Goal: Task Accomplishment & Management: Use online tool/utility

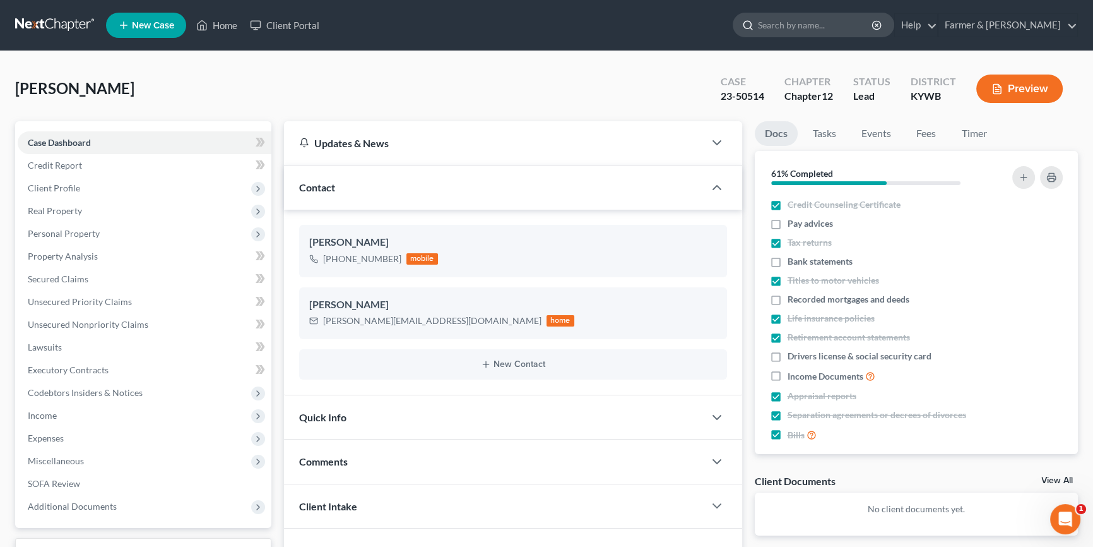
click at [823, 20] on input "search" at bounding box center [815, 24] width 115 height 23
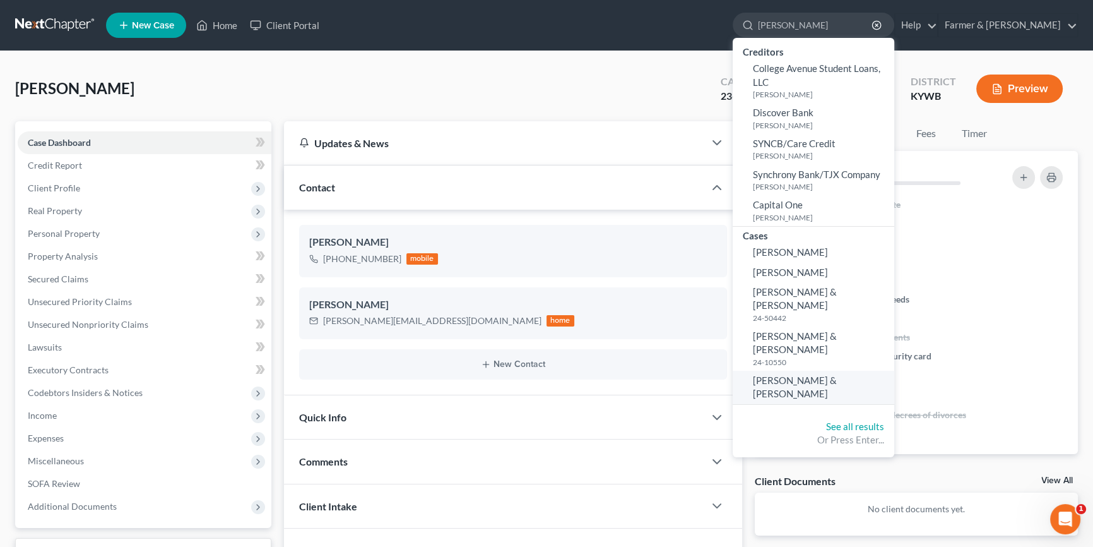
type input "[PERSON_NAME]"
click at [837, 374] on span "[PERSON_NAME] & [PERSON_NAME]" at bounding box center [795, 386] width 84 height 25
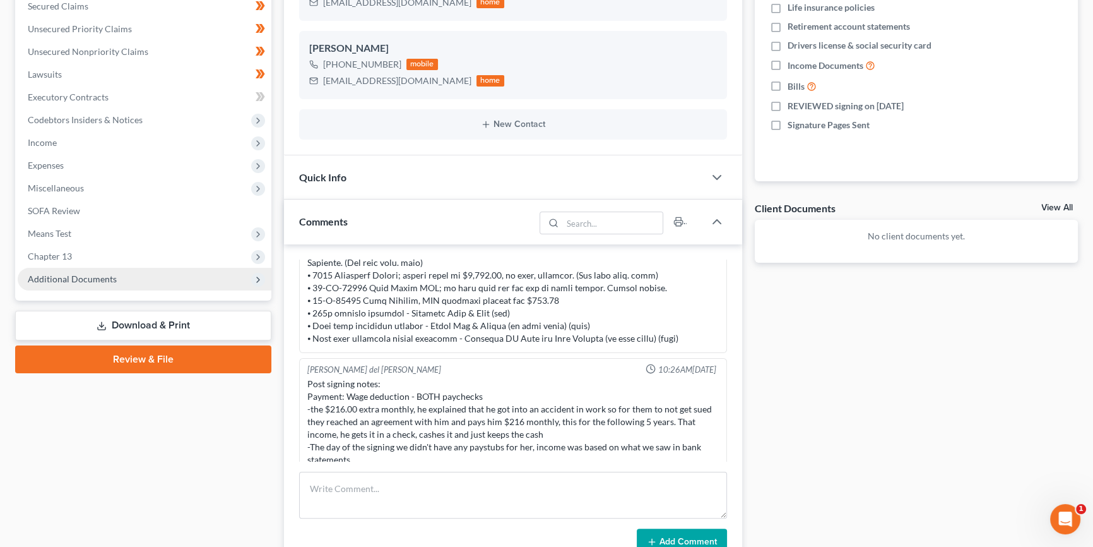
scroll to position [268, 0]
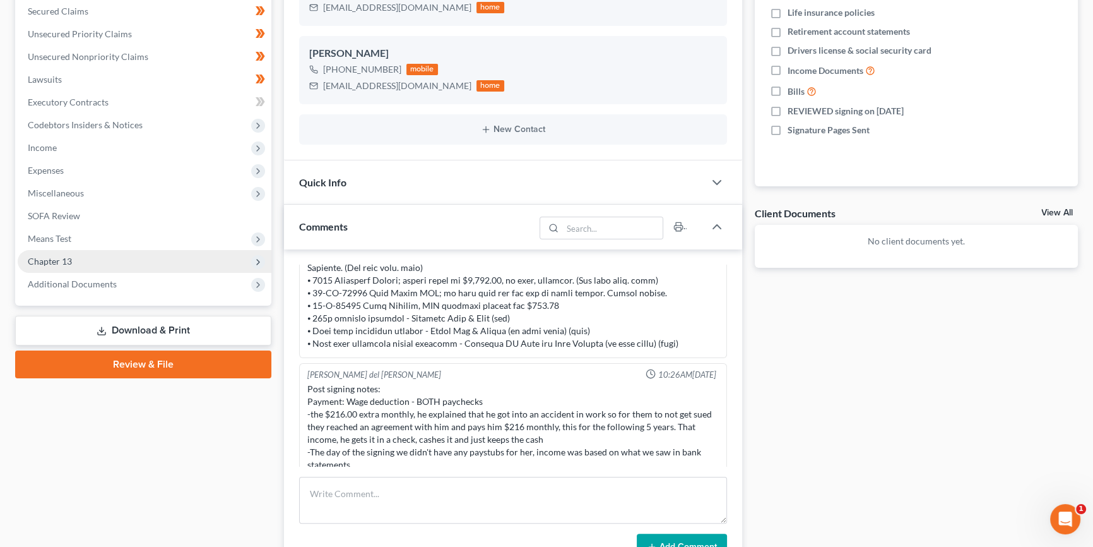
click at [56, 259] on span "Chapter 13" at bounding box center [50, 261] width 44 height 11
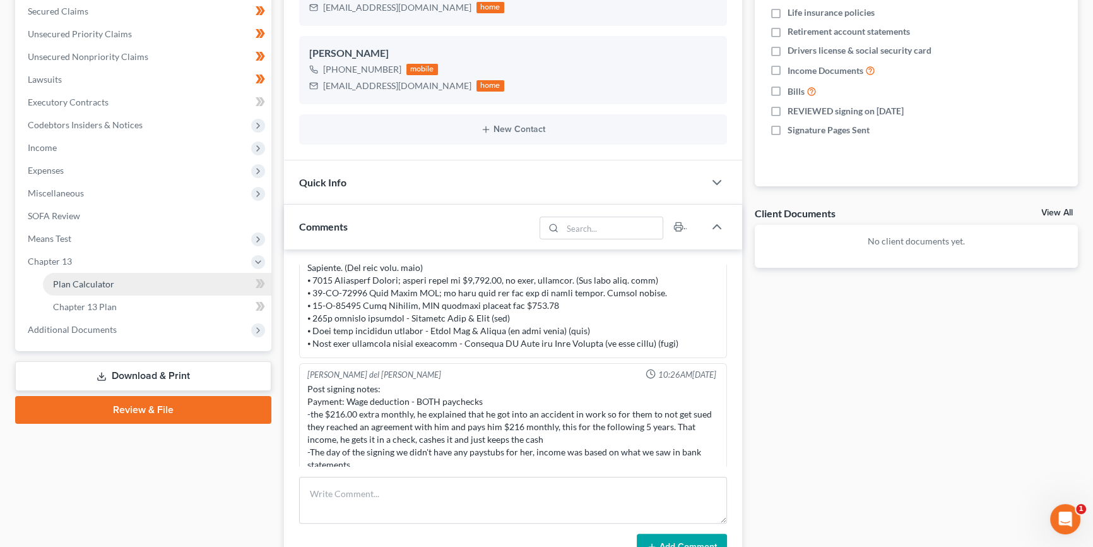
click at [104, 284] on span "Plan Calculator" at bounding box center [83, 283] width 61 height 11
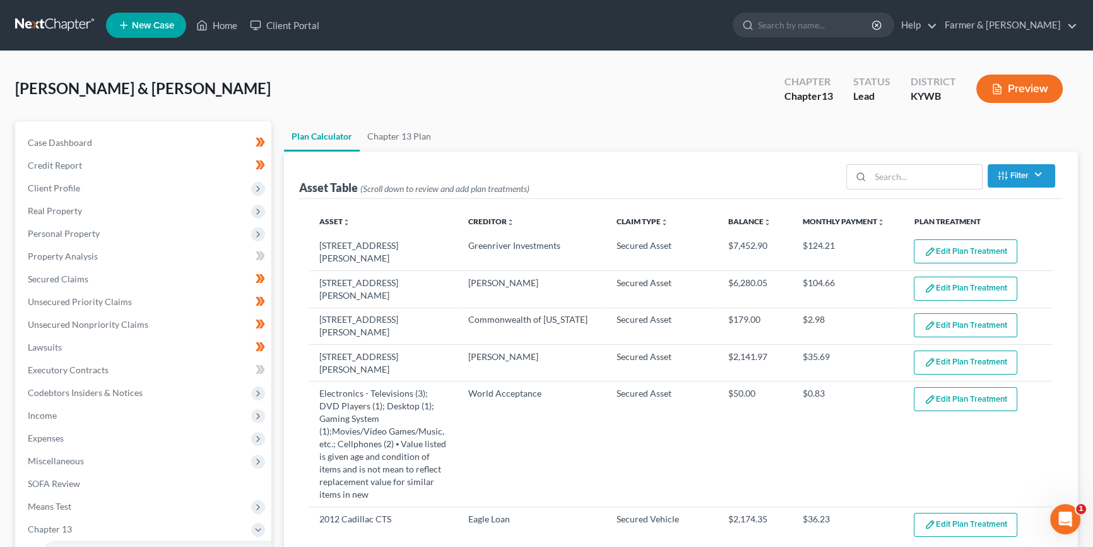
select select "59"
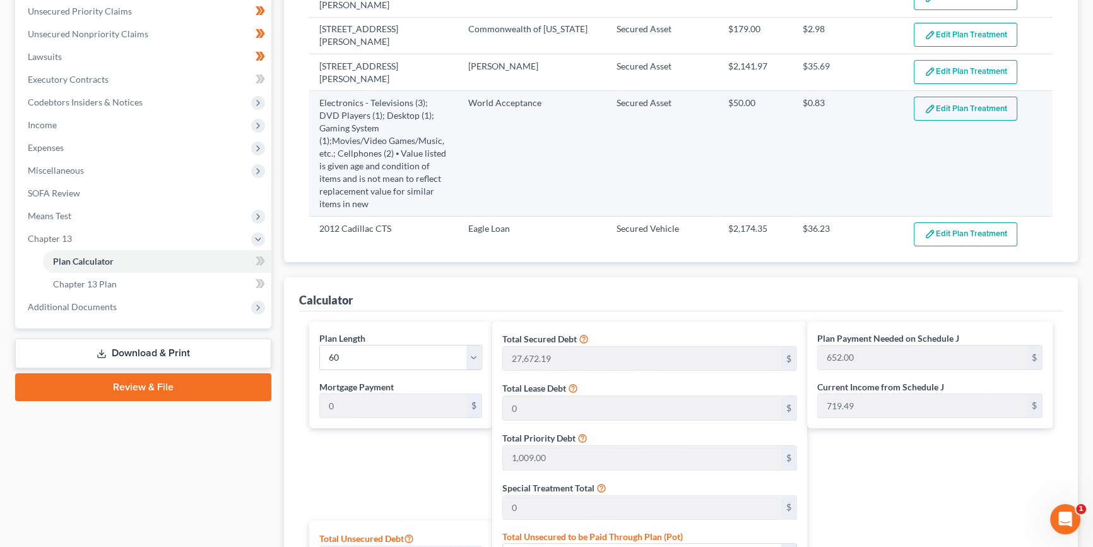
scroll to position [287, 0]
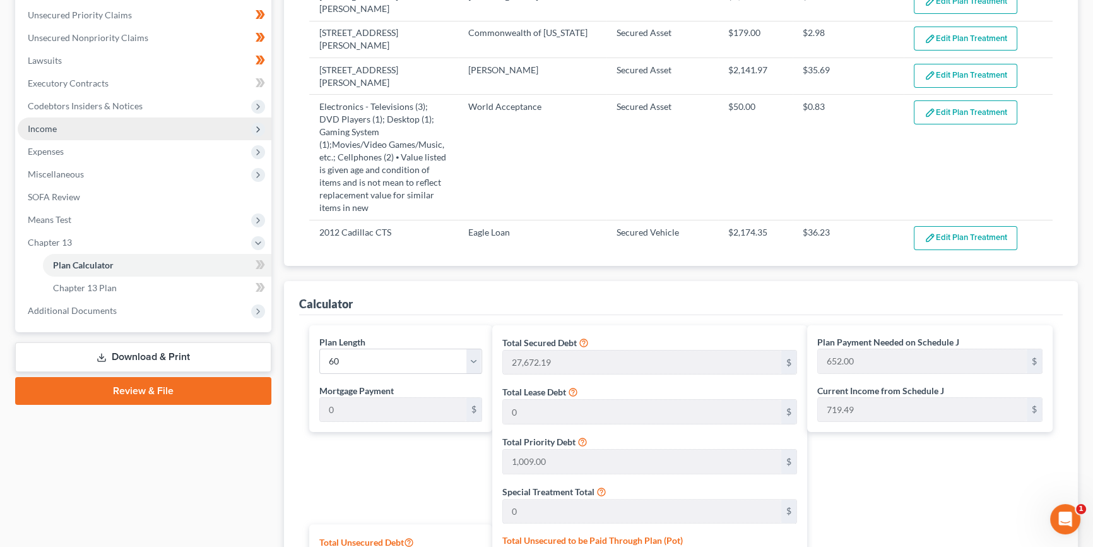
click at [64, 131] on span "Income" at bounding box center [145, 128] width 254 height 23
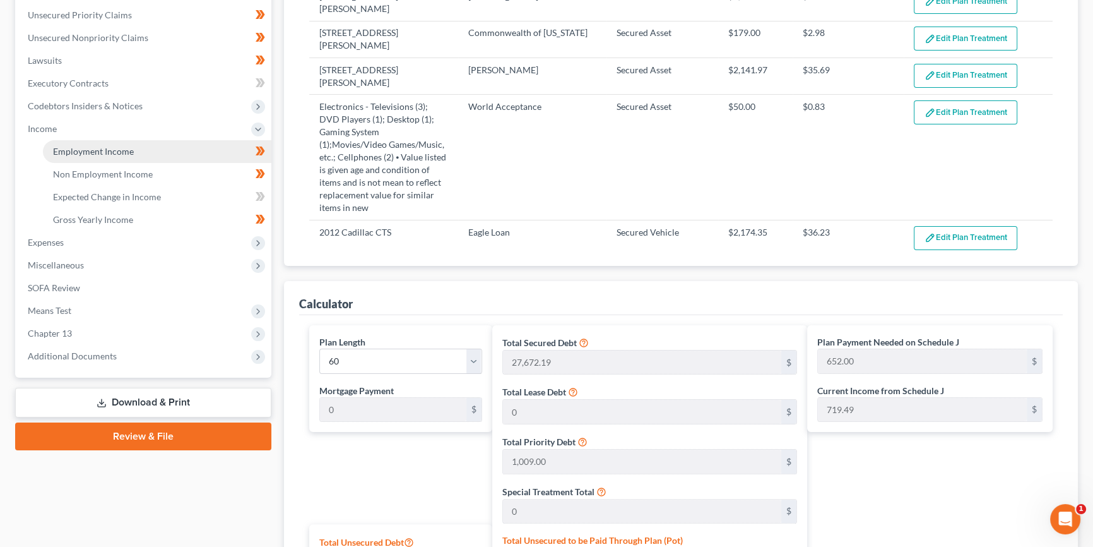
click at [101, 149] on span "Employment Income" at bounding box center [93, 151] width 81 height 11
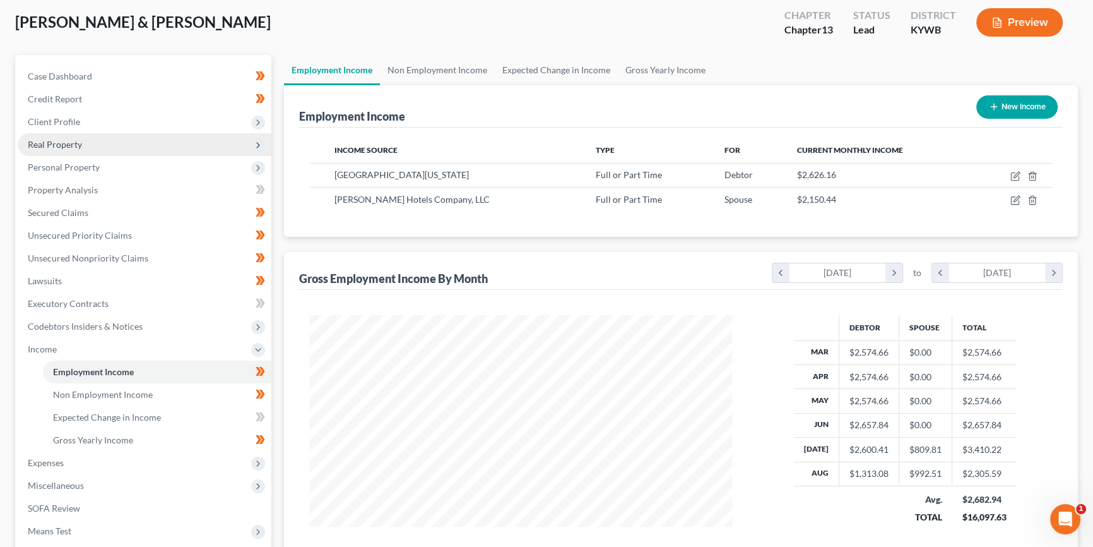
scroll to position [95, 0]
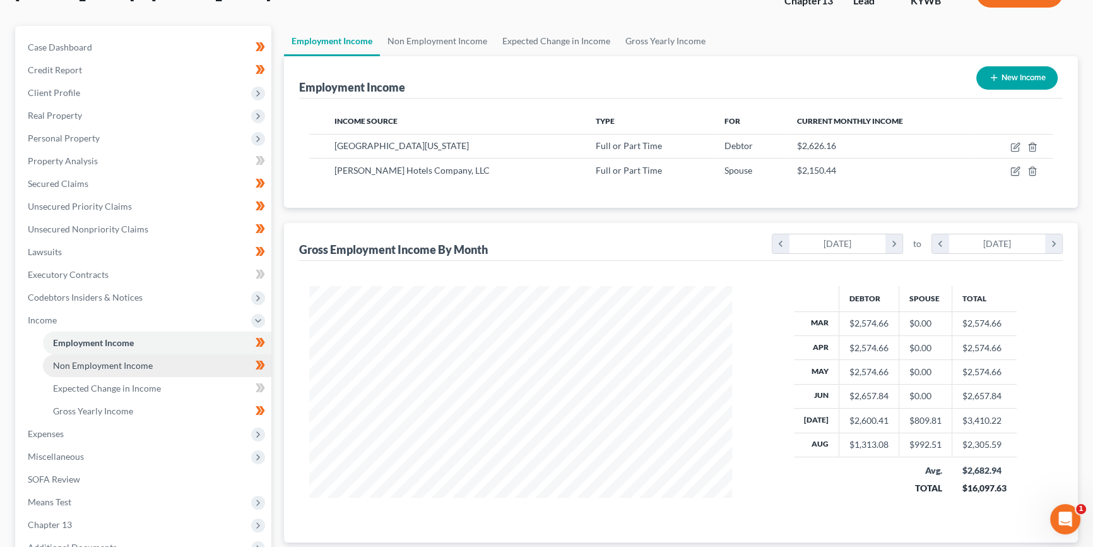
click at [138, 364] on span "Non Employment Income" at bounding box center [103, 365] width 100 height 11
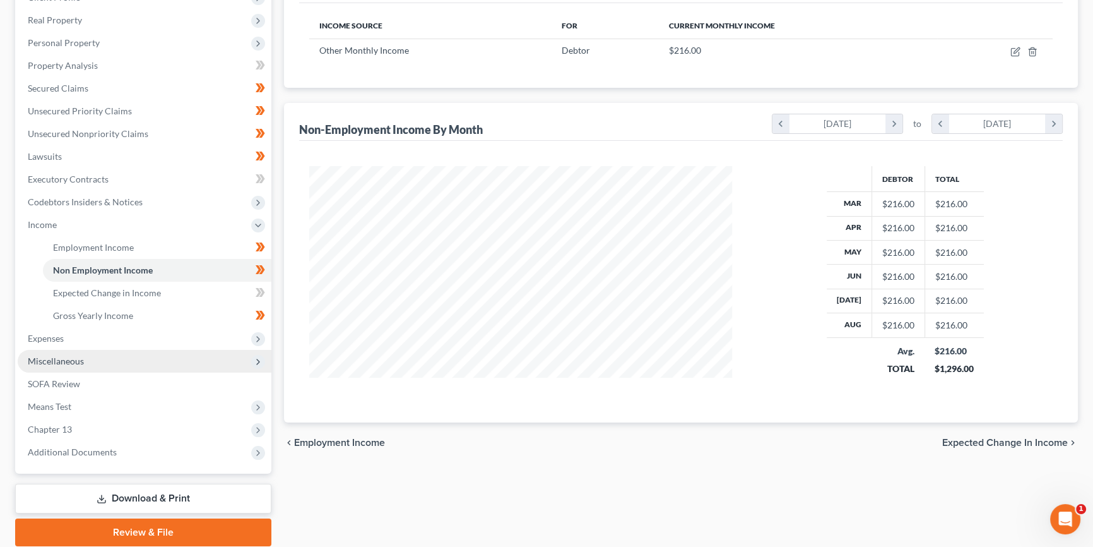
scroll to position [210, 0]
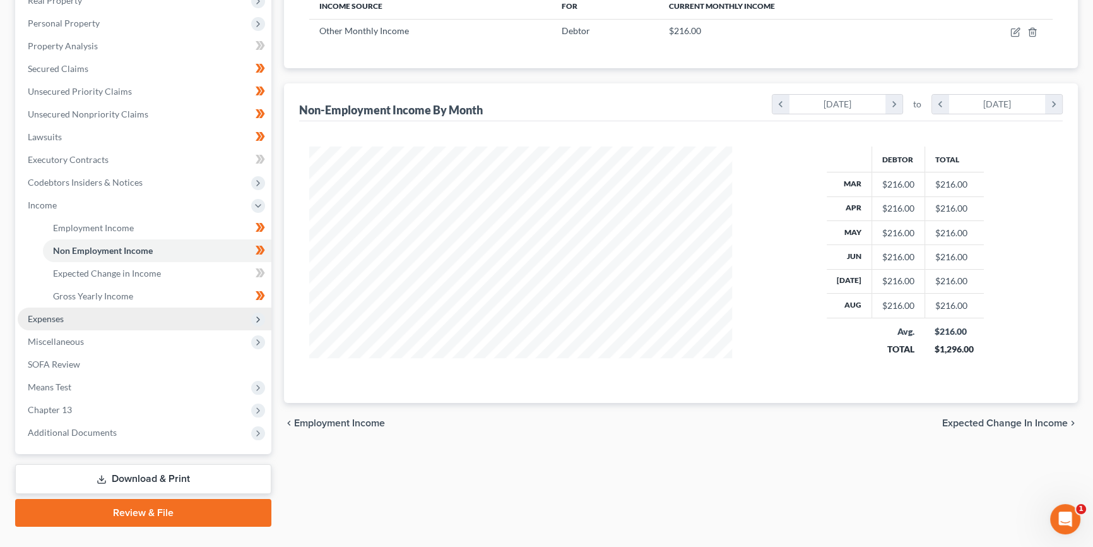
click at [74, 317] on span "Expenses" at bounding box center [145, 318] width 254 height 23
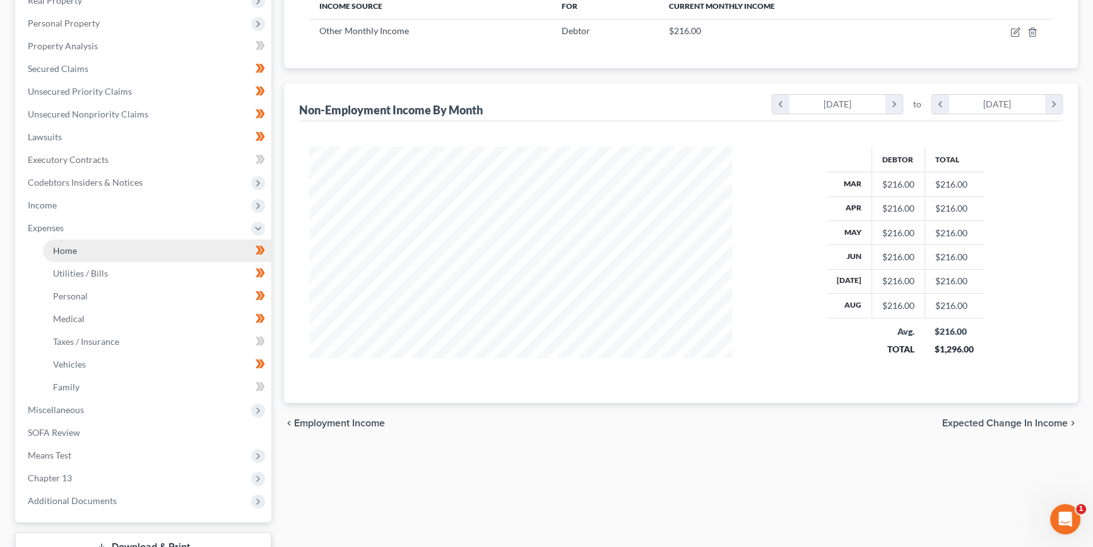
click at [88, 249] on link "Home" at bounding box center [157, 250] width 228 height 23
